Goal: Information Seeking & Learning: Learn about a topic

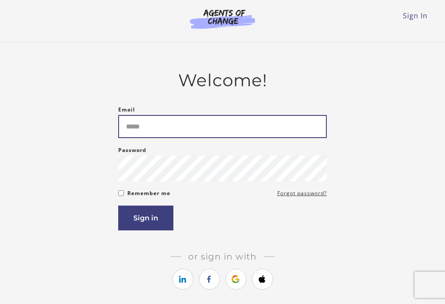
type input "**********"
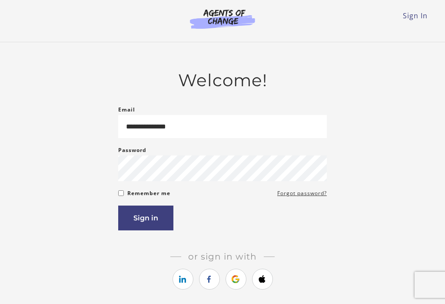
click at [148, 230] on button "Sign in" at bounding box center [145, 217] width 55 height 25
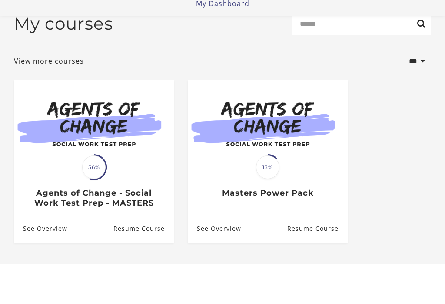
scroll to position [68, 0]
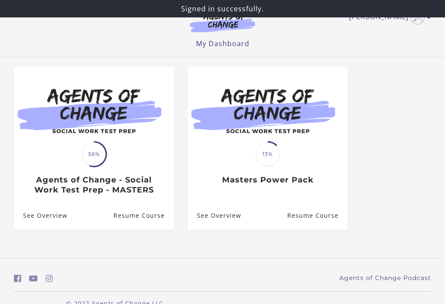
click at [142, 117] on img at bounding box center [94, 110] width 160 height 86
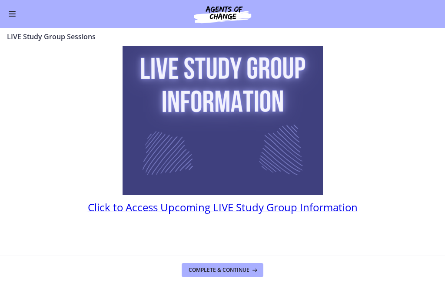
scroll to position [107, 0]
click at [227, 271] on span "Complete & continue" at bounding box center [219, 269] width 61 height 7
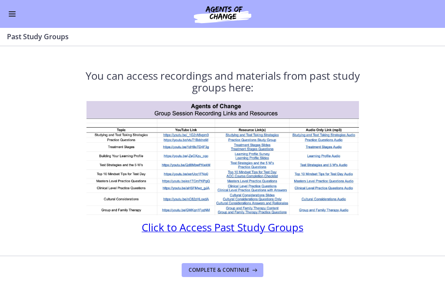
click at [7, 14] on button "Enable menu" at bounding box center [12, 14] width 10 height 10
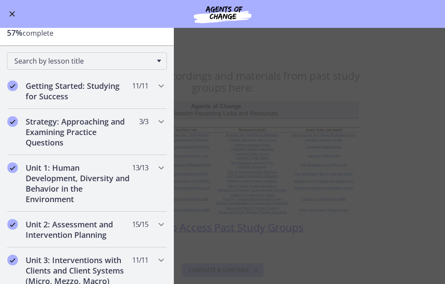
scroll to position [55, 0]
click at [162, 87] on icon "Chapters" at bounding box center [161, 85] width 10 height 10
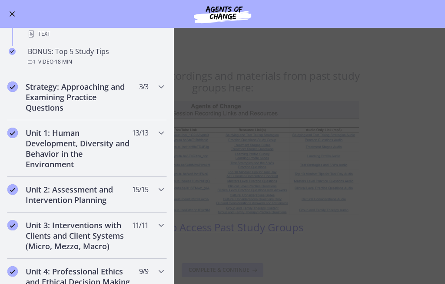
scroll to position [434, 0]
click at [164, 133] on icon "Chapters" at bounding box center [161, 132] width 10 height 10
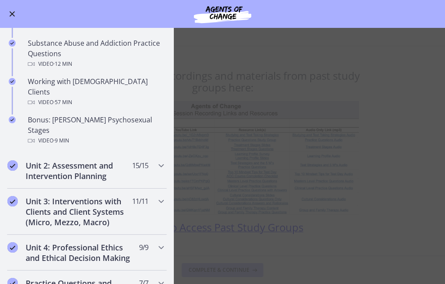
scroll to position [556, 0]
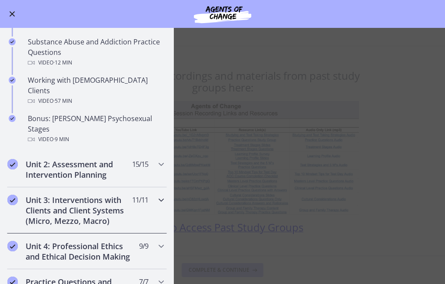
click at [162, 194] on icon "Chapters" at bounding box center [161, 199] width 10 height 10
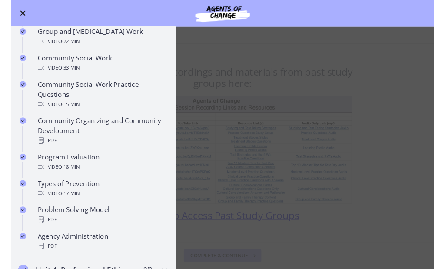
scroll to position [409, 0]
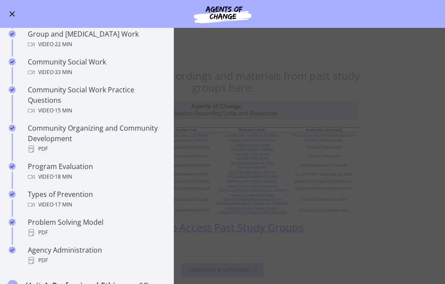
click at [60, 231] on div "PDF" at bounding box center [96, 232] width 136 height 10
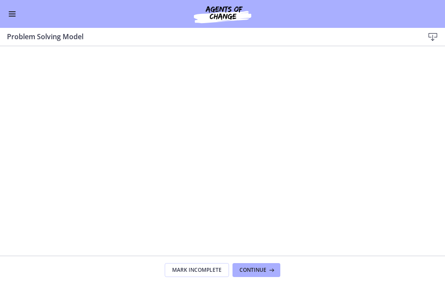
click at [432, 42] on icon at bounding box center [433, 37] width 10 height 10
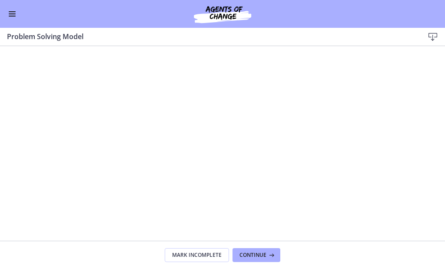
click at [13, 14] on button "Enable menu" at bounding box center [12, 14] width 10 height 10
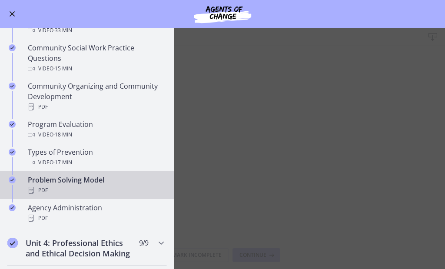
scroll to position [451, 0]
click at [50, 218] on div "PDF" at bounding box center [96, 218] width 136 height 10
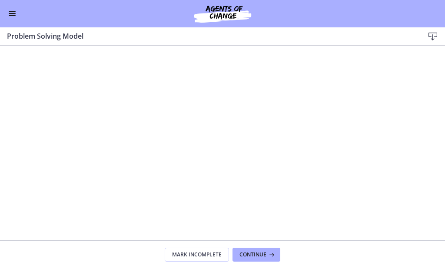
click at [13, 14] on button "Enable menu" at bounding box center [12, 14] width 10 height 10
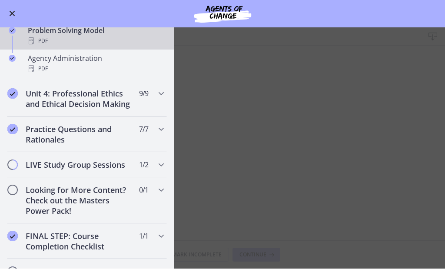
scroll to position [601, 0]
click at [56, 105] on h2 "Unit 4: Professional Ethics and Ethical Decision Making" at bounding box center [79, 98] width 106 height 21
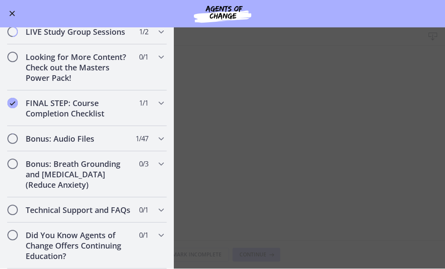
scroll to position [678, 0]
click at [33, 143] on h2 "Bonus: Audio Files" at bounding box center [79, 139] width 106 height 10
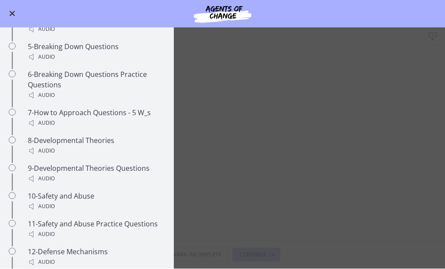
scroll to position [633, 0]
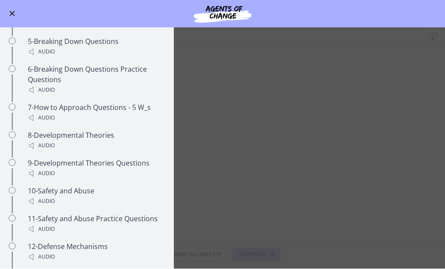
click at [16, 140] on div "Chapters" at bounding box center [12, 144] width 10 height 28
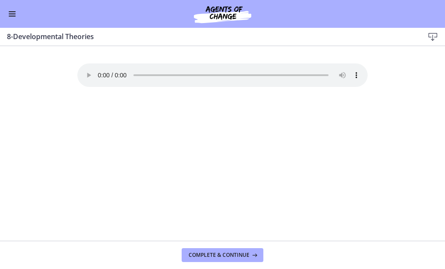
click at [284, 266] on footer "Complete & continue" at bounding box center [222, 255] width 445 height 28
